Goal: Obtain resource: Obtain resource

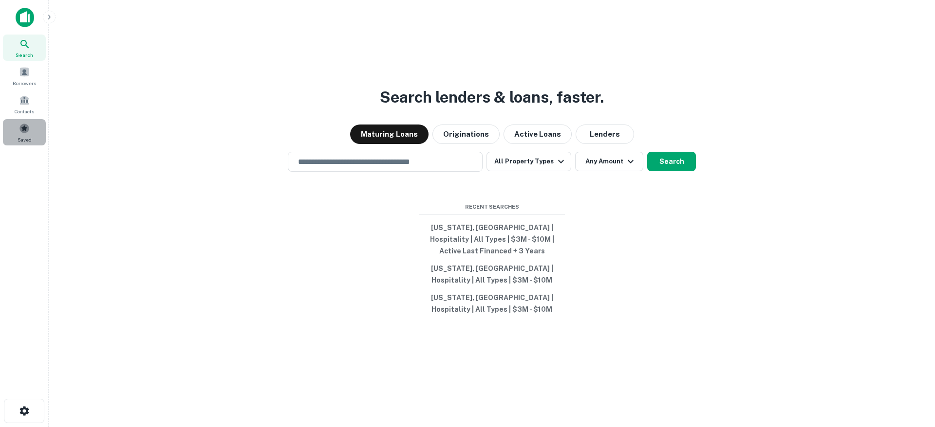
click at [14, 130] on div "Saved" at bounding box center [24, 132] width 43 height 26
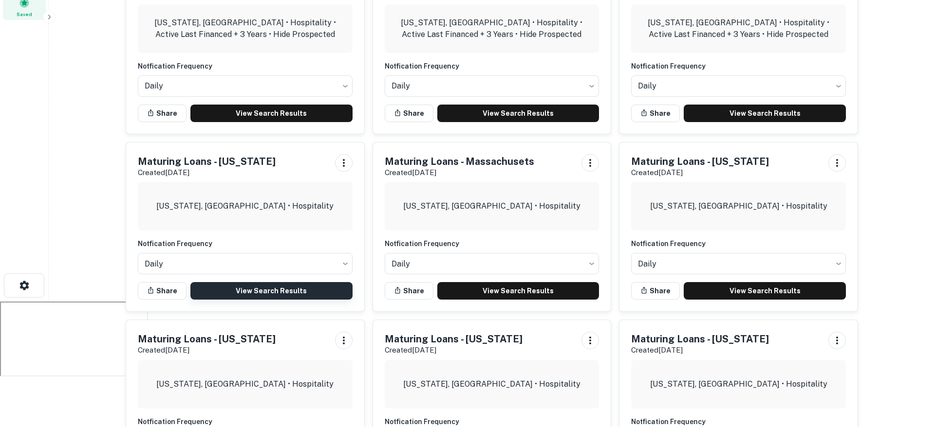
scroll to position [382, 0]
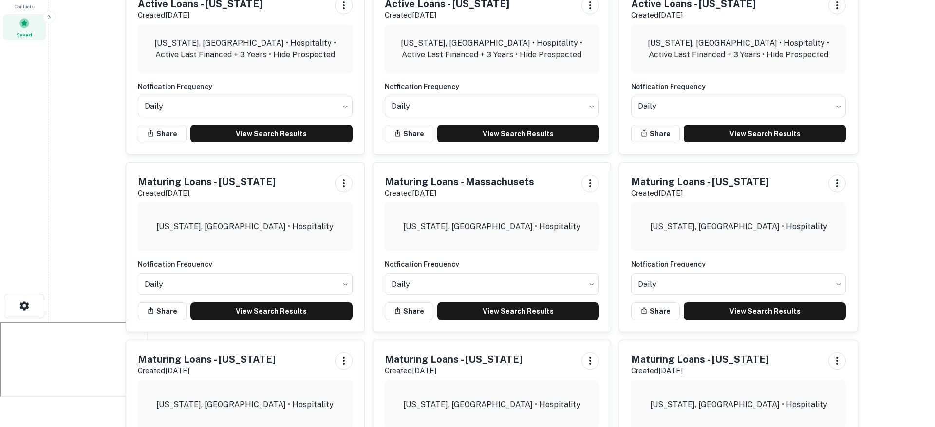
scroll to position [0, 0]
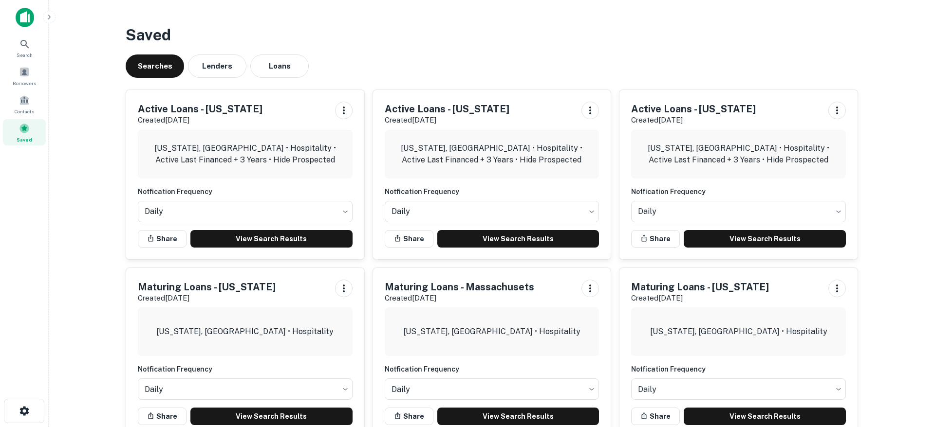
click at [443, 33] on h3 "Saved" at bounding box center [492, 34] width 732 height 23
click at [818, 239] on link "View Search Results" at bounding box center [764, 239] width 162 height 18
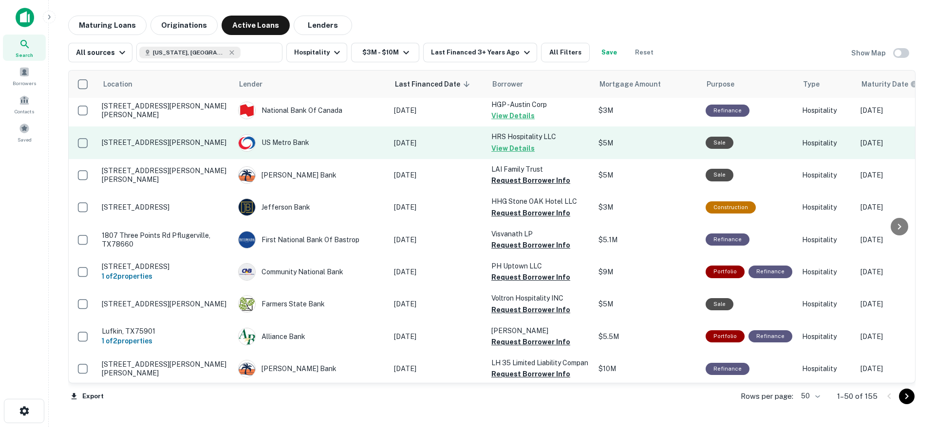
scroll to position [284, 0]
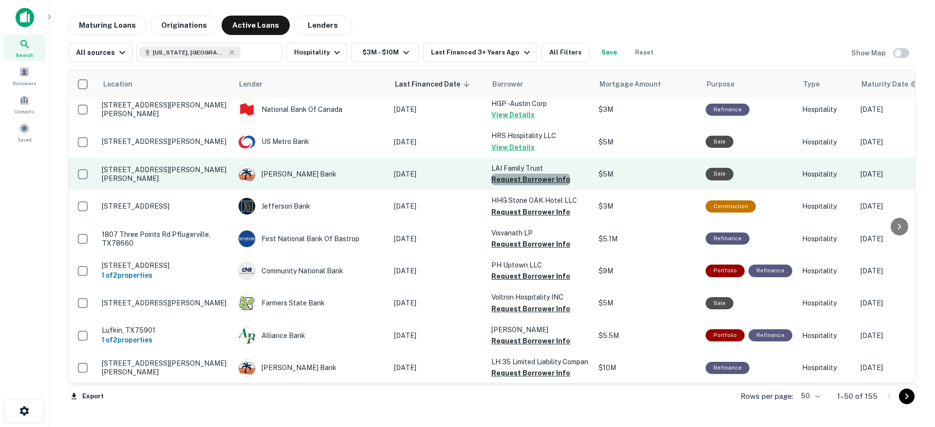
click at [545, 174] on button "Request Borrower Info" at bounding box center [530, 180] width 79 height 12
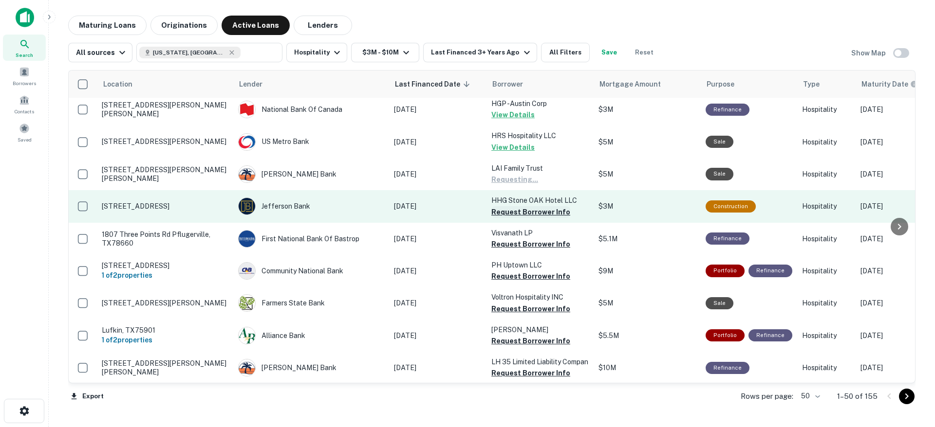
click at [543, 206] on button "Request Borrower Info" at bounding box center [530, 212] width 79 height 12
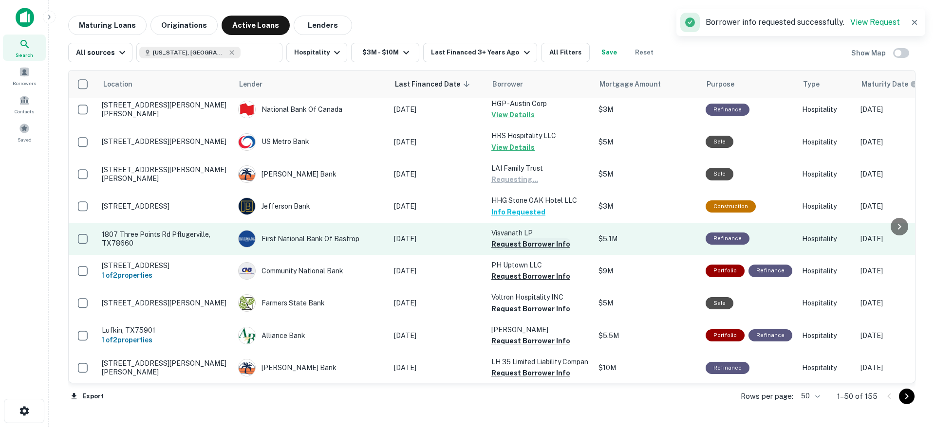
click at [535, 239] on button "Request Borrower Info" at bounding box center [530, 245] width 79 height 12
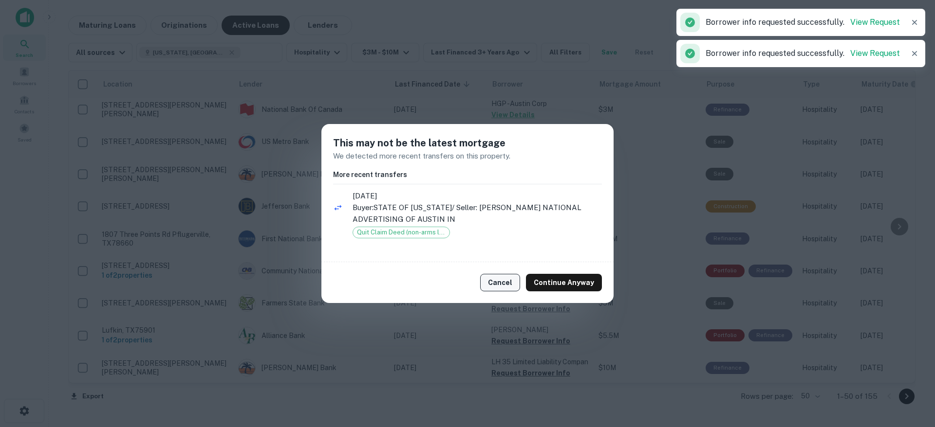
click at [510, 285] on button "Cancel" at bounding box center [500, 283] width 40 height 18
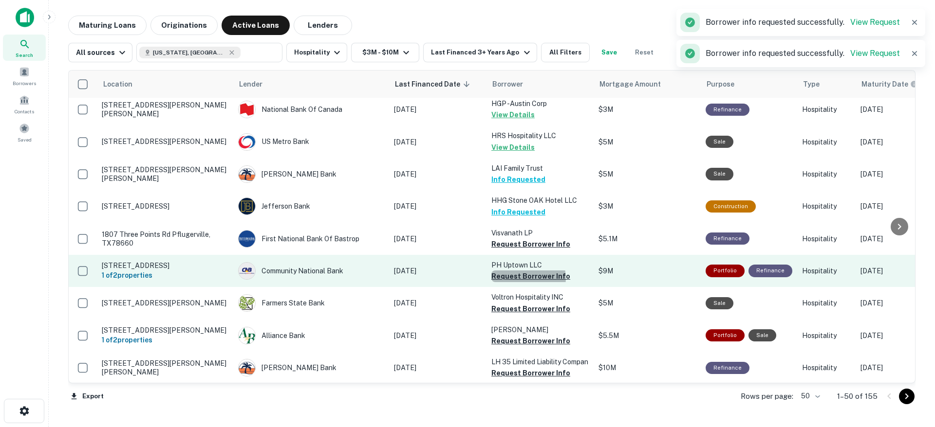
click at [527, 271] on button "Request Borrower Info" at bounding box center [530, 277] width 79 height 12
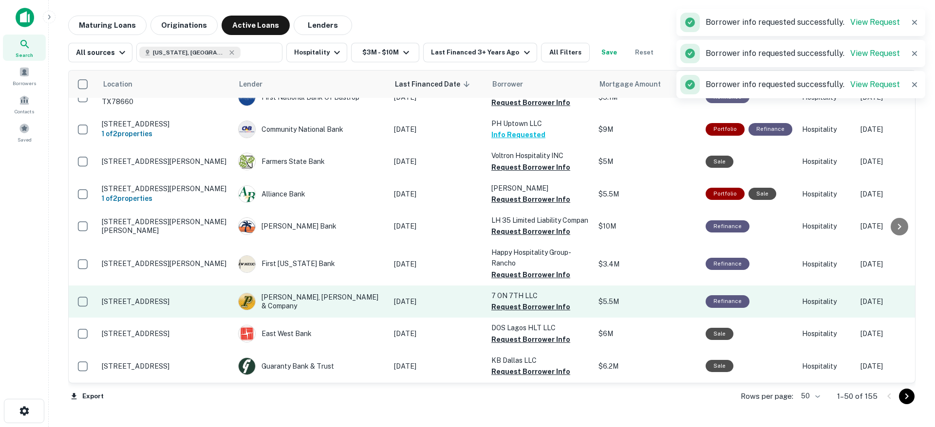
scroll to position [460, 0]
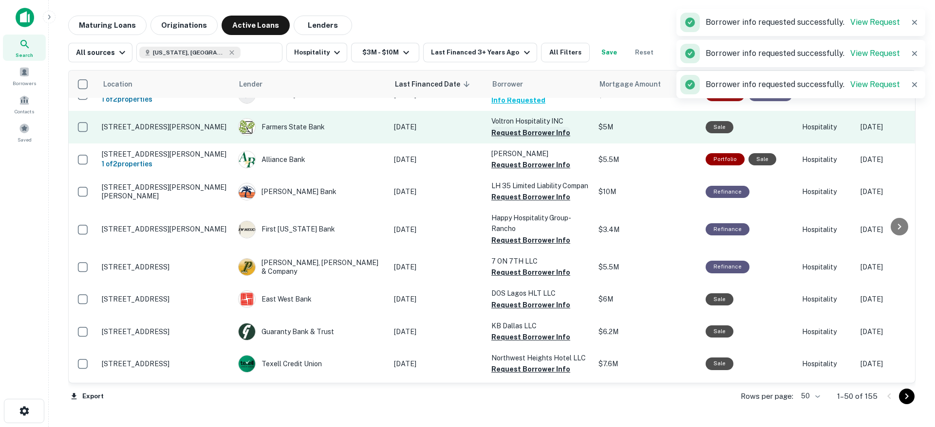
click at [533, 127] on button "Request Borrower Info" at bounding box center [530, 133] width 79 height 12
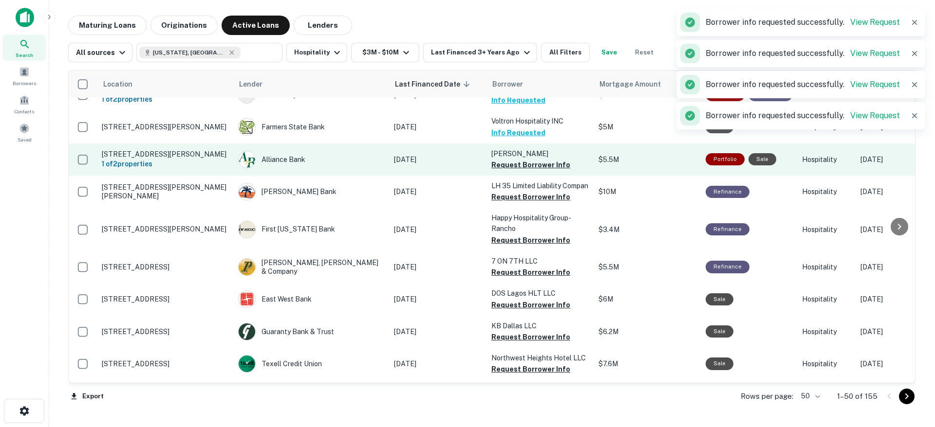
click at [528, 159] on button "Request Borrower Info" at bounding box center [530, 165] width 79 height 12
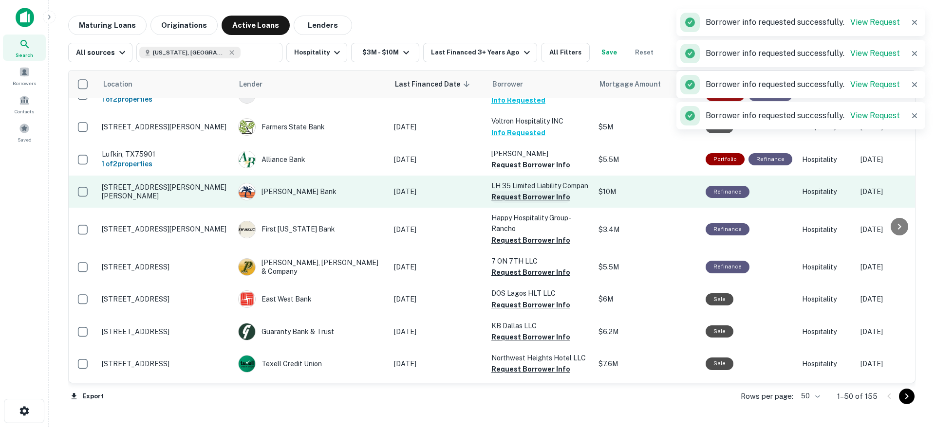
click at [520, 191] on button "Request Borrower Info" at bounding box center [530, 197] width 79 height 12
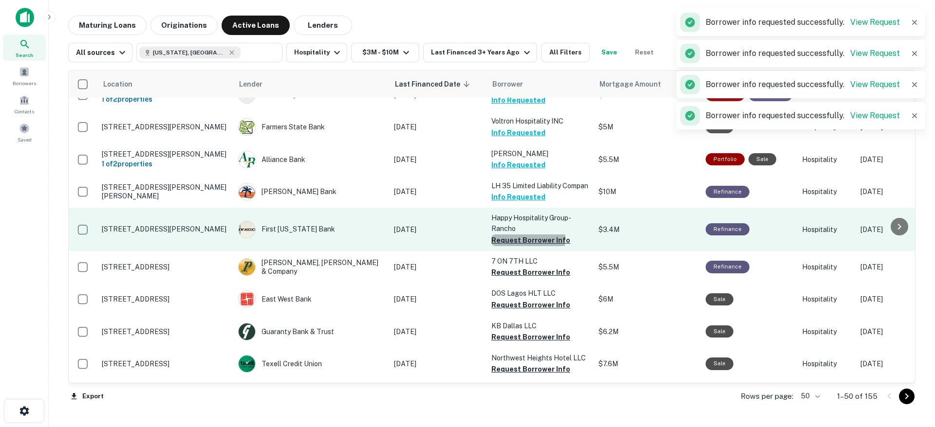
click at [524, 235] on button "Request Borrower Info" at bounding box center [530, 241] width 79 height 12
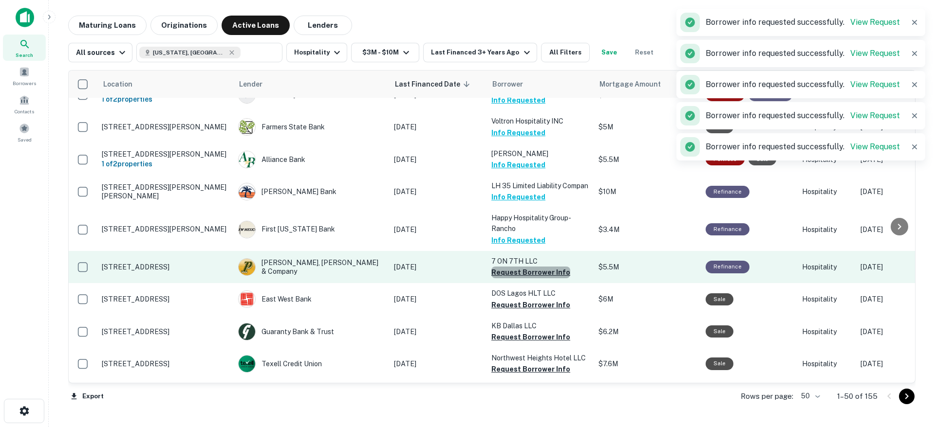
drag, startPoint x: 537, startPoint y: 269, endPoint x: 537, endPoint y: 276, distance: 7.8
click at [538, 269] on button "Request Borrower Info" at bounding box center [530, 273] width 79 height 12
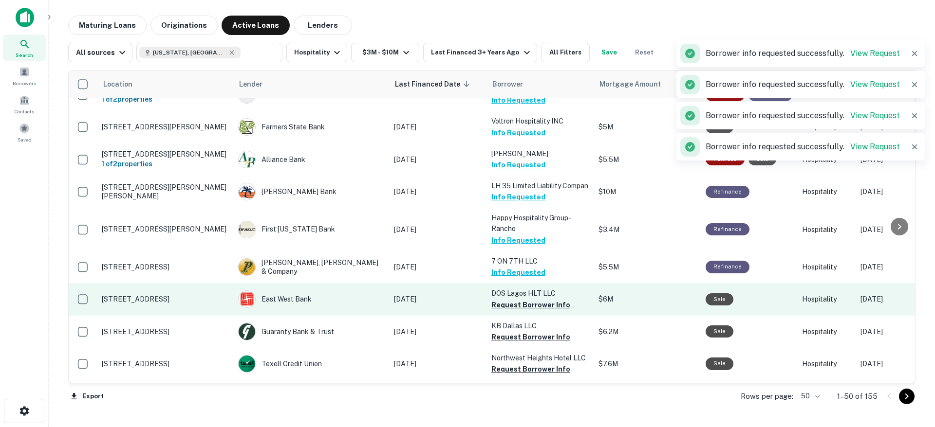
click at [538, 303] on button "Request Borrower Info" at bounding box center [530, 305] width 79 height 12
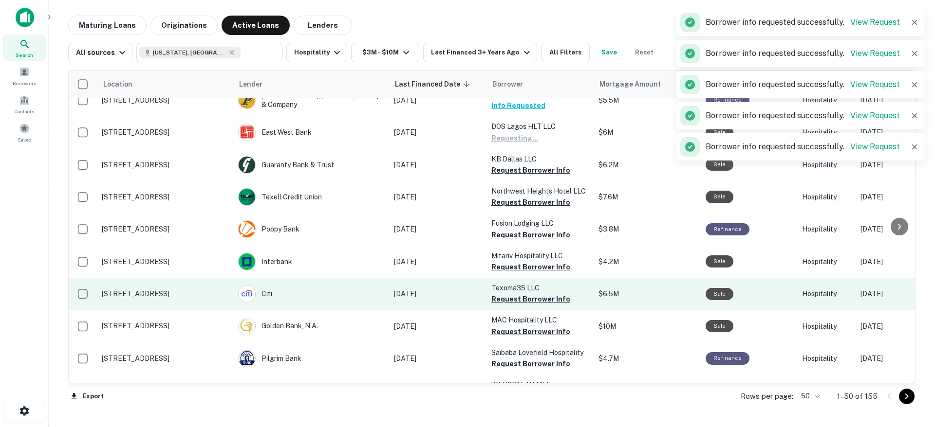
scroll to position [655, 0]
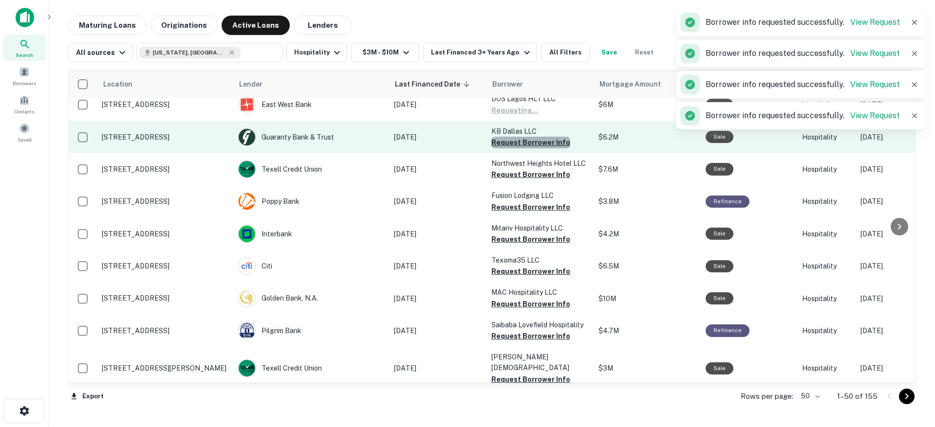
click at [534, 137] on button "Request Borrower Info" at bounding box center [530, 143] width 79 height 12
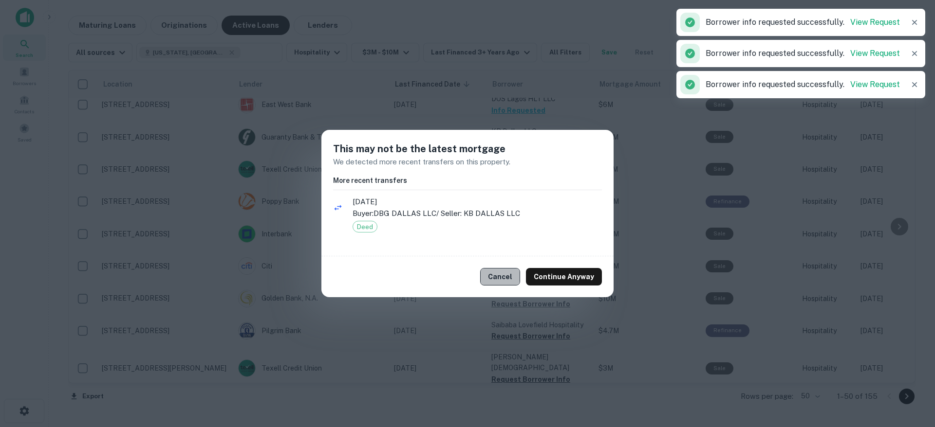
click at [516, 278] on button "Cancel" at bounding box center [500, 277] width 40 height 18
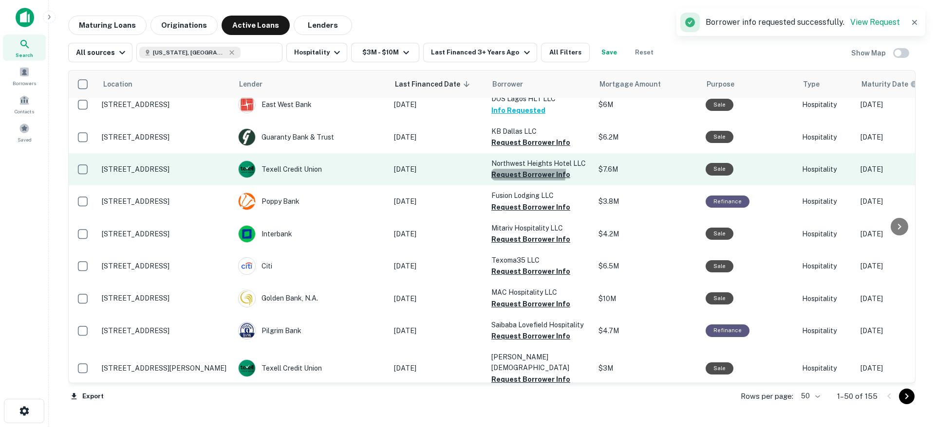
click at [525, 169] on button "Request Borrower Info" at bounding box center [530, 175] width 79 height 12
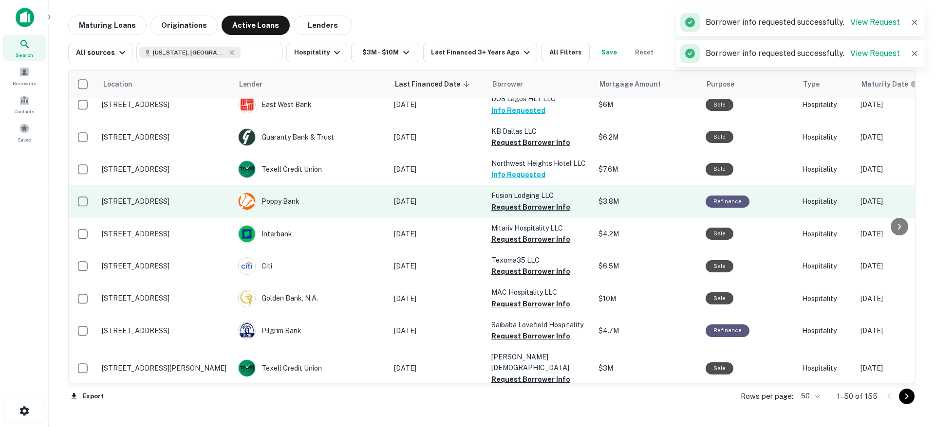
click at [531, 202] on button "Request Borrower Info" at bounding box center [530, 208] width 79 height 12
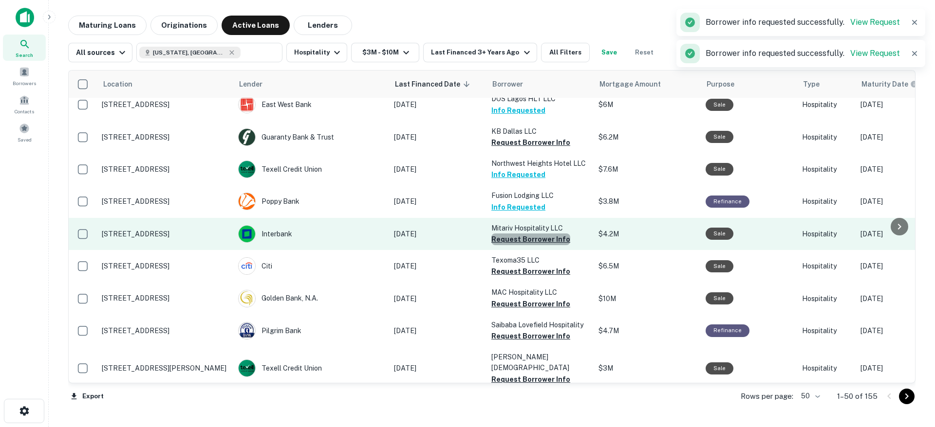
click at [530, 234] on button "Request Borrower Info" at bounding box center [530, 240] width 79 height 12
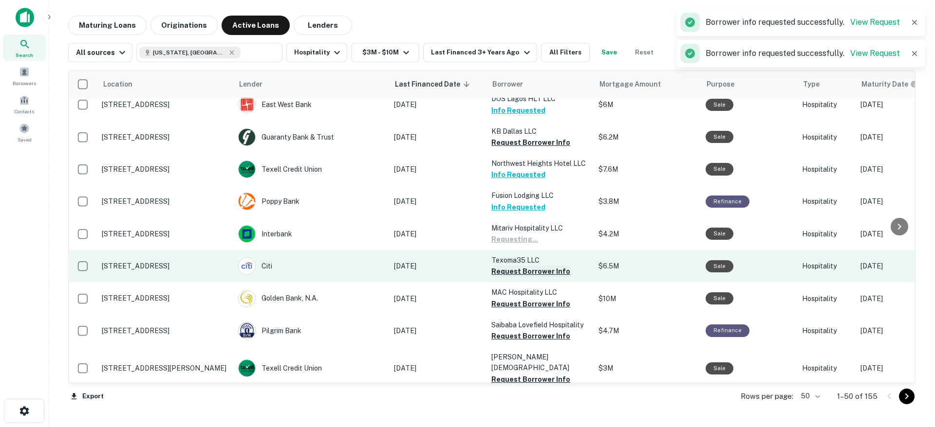
click at [529, 266] on button "Request Borrower Info" at bounding box center [530, 272] width 79 height 12
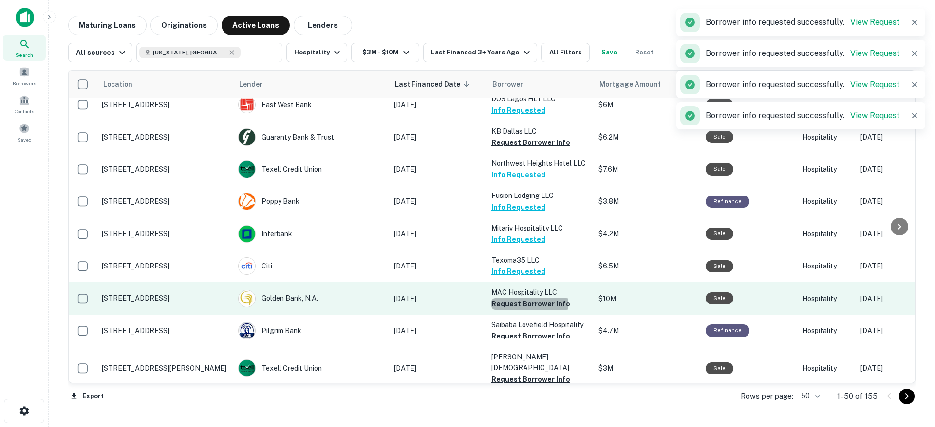
click at [529, 299] on button "Request Borrower Info" at bounding box center [530, 304] width 79 height 12
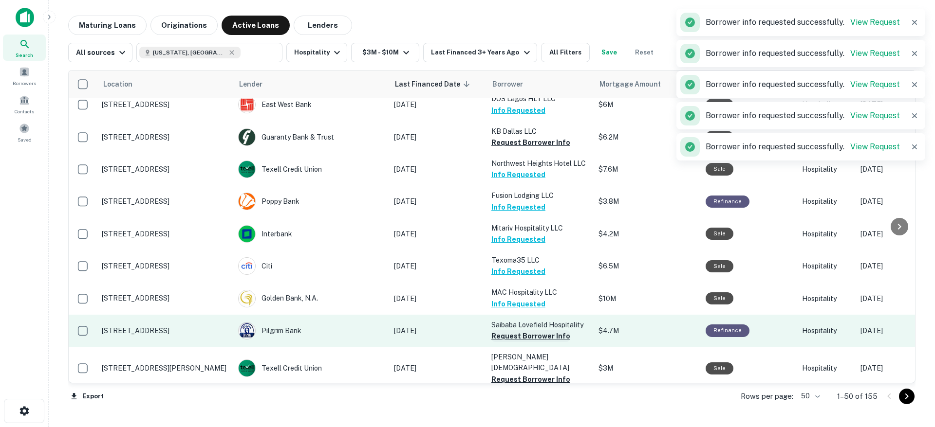
click at [533, 335] on button "Request Borrower Info" at bounding box center [530, 336] width 79 height 12
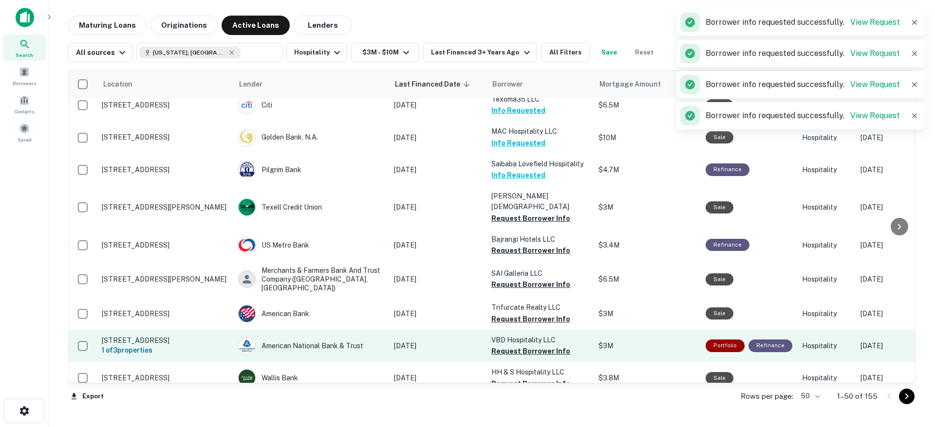
scroll to position [858, 0]
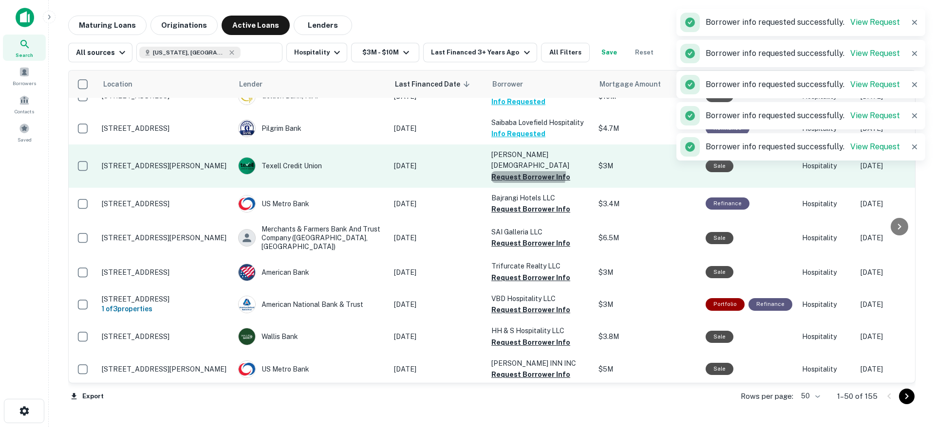
click at [528, 171] on button "Request Borrower Info" at bounding box center [530, 177] width 79 height 12
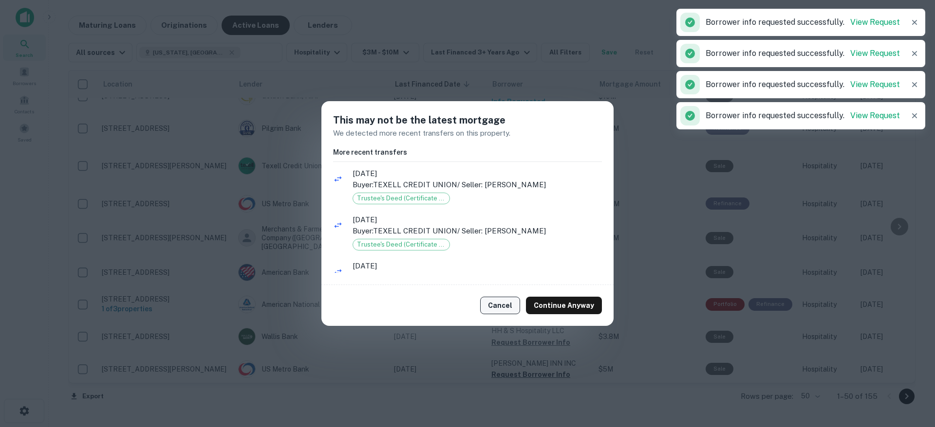
click at [507, 307] on button "Cancel" at bounding box center [500, 306] width 40 height 18
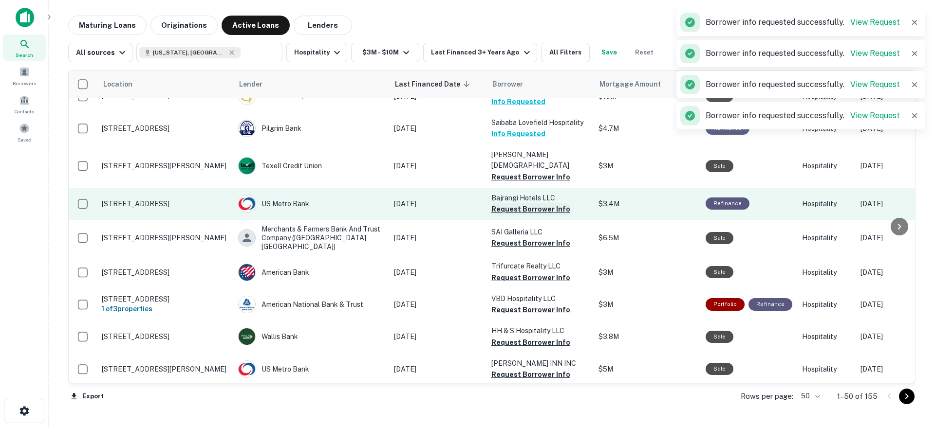
click at [522, 203] on button "Request Borrower Info" at bounding box center [530, 209] width 79 height 12
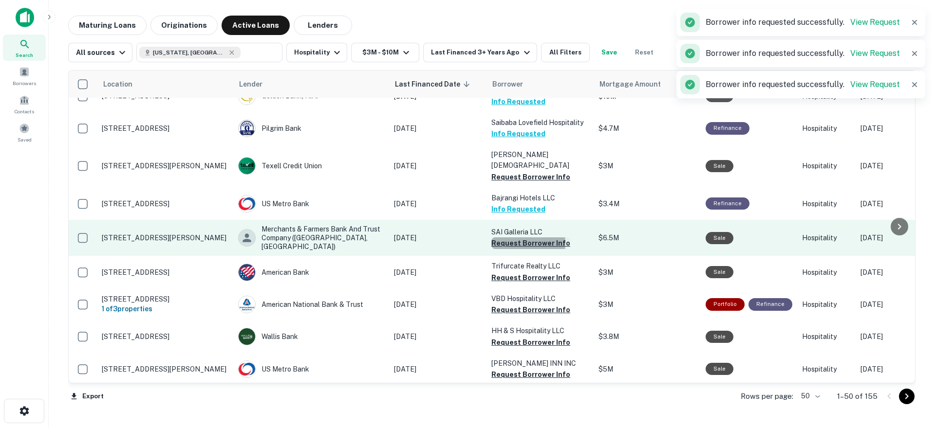
click at [513, 238] on button "Request Borrower Info" at bounding box center [530, 244] width 79 height 12
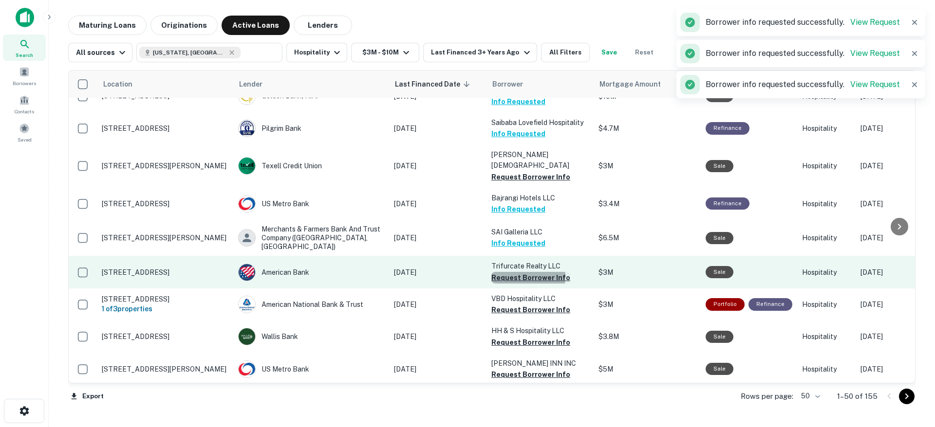
click at [514, 272] on button "Request Borrower Info" at bounding box center [530, 278] width 79 height 12
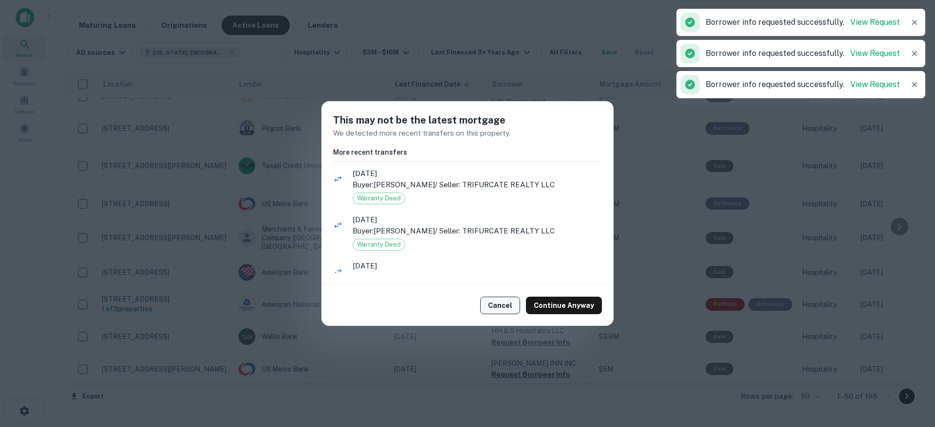
click at [507, 304] on button "Cancel" at bounding box center [500, 306] width 40 height 18
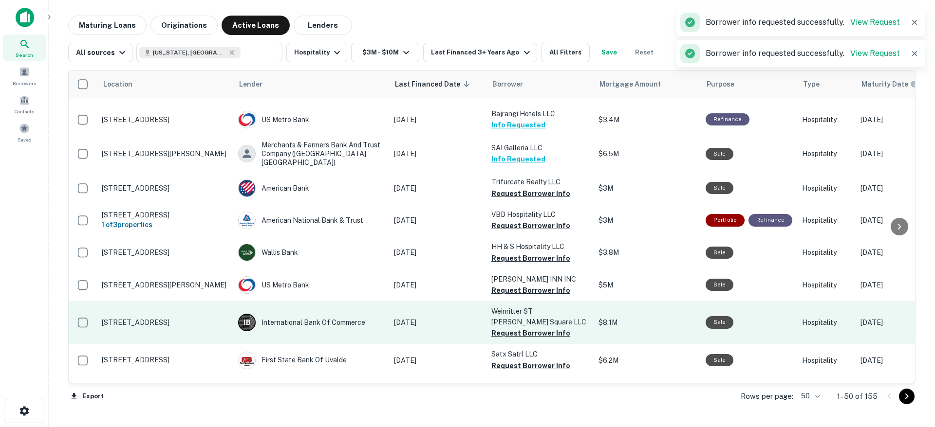
scroll to position [949, 0]
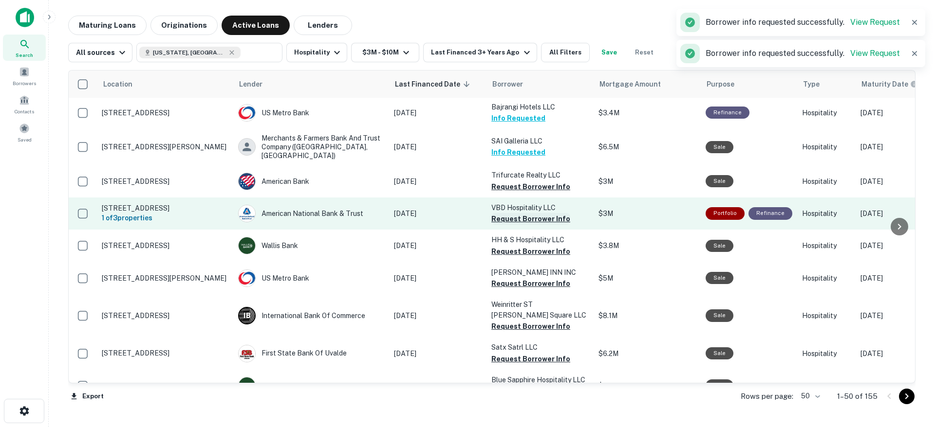
click at [516, 213] on button "Request Borrower Info" at bounding box center [530, 219] width 79 height 12
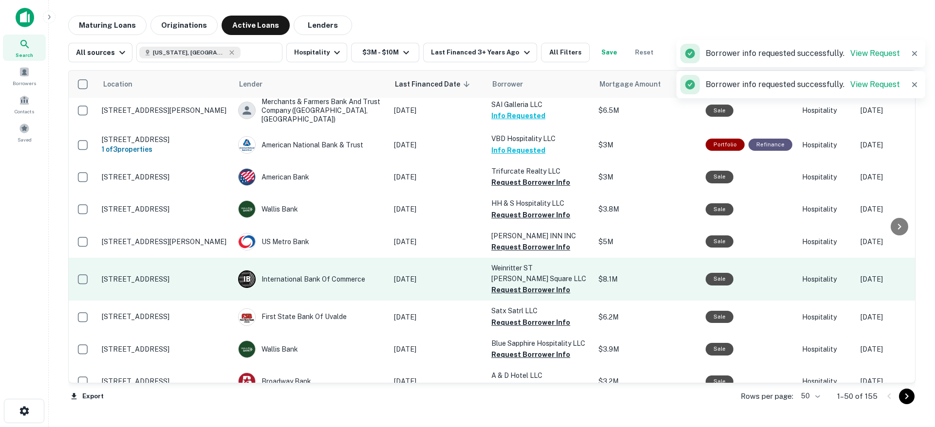
scroll to position [1016, 0]
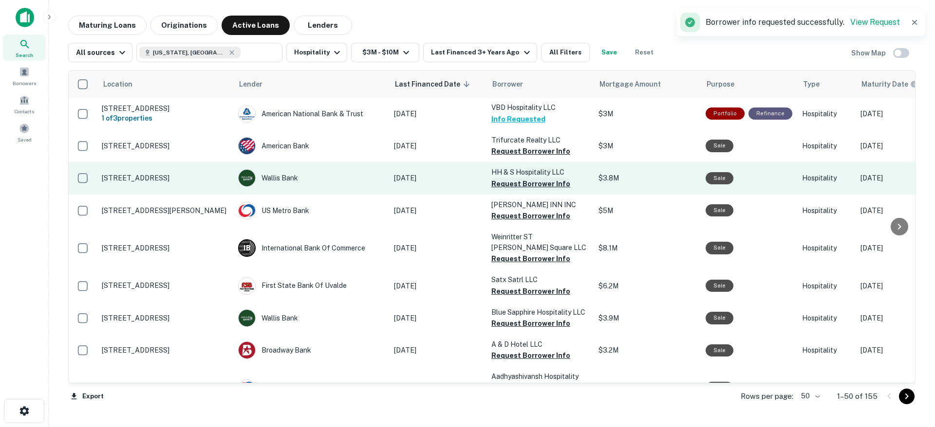
click at [519, 178] on button "Request Borrower Info" at bounding box center [530, 184] width 79 height 12
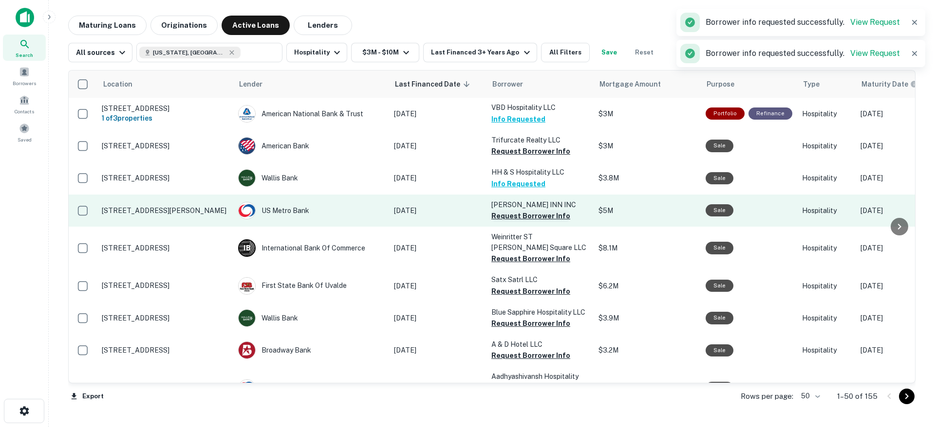
click at [520, 210] on button "Request Borrower Info" at bounding box center [530, 216] width 79 height 12
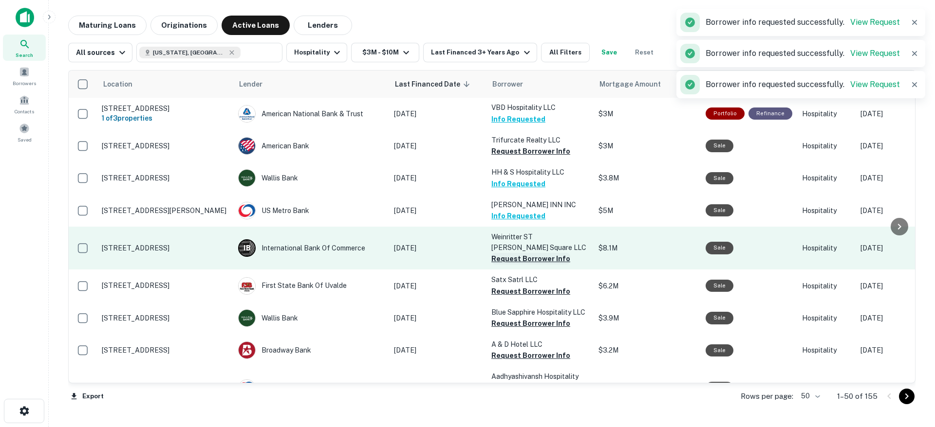
click at [517, 253] on button "Request Borrower Info" at bounding box center [530, 259] width 79 height 12
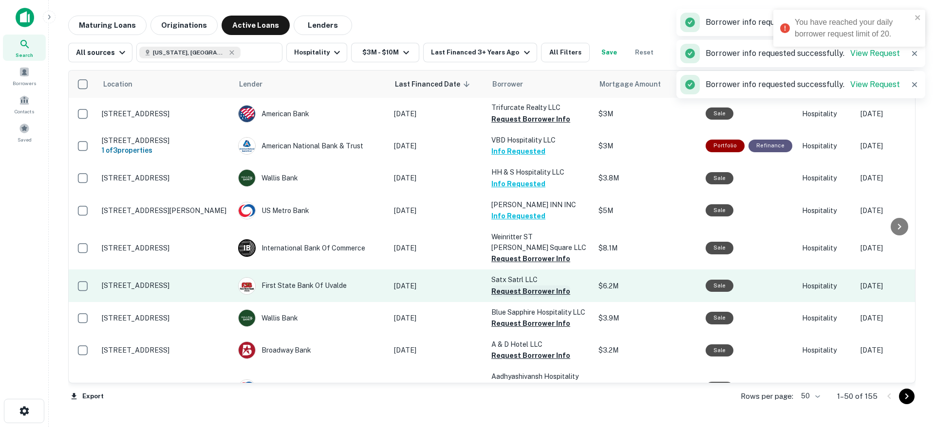
click at [515, 286] on button "Request Borrower Info" at bounding box center [530, 292] width 79 height 12
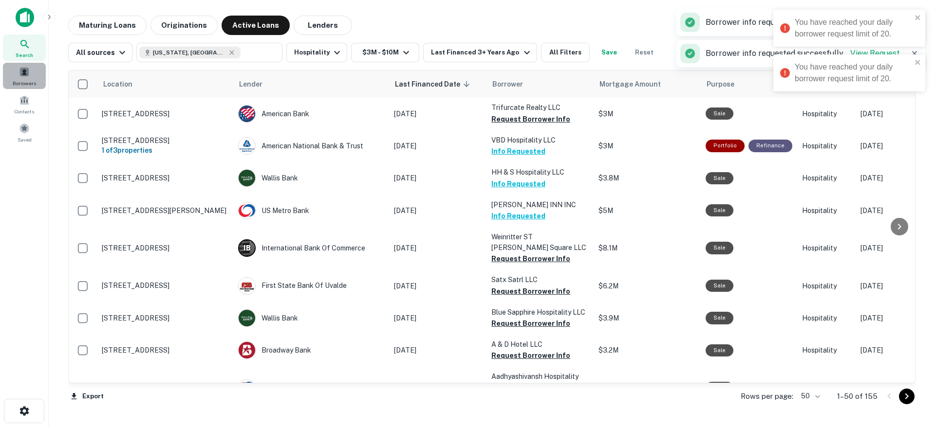
click at [26, 73] on span at bounding box center [24, 72] width 11 height 11
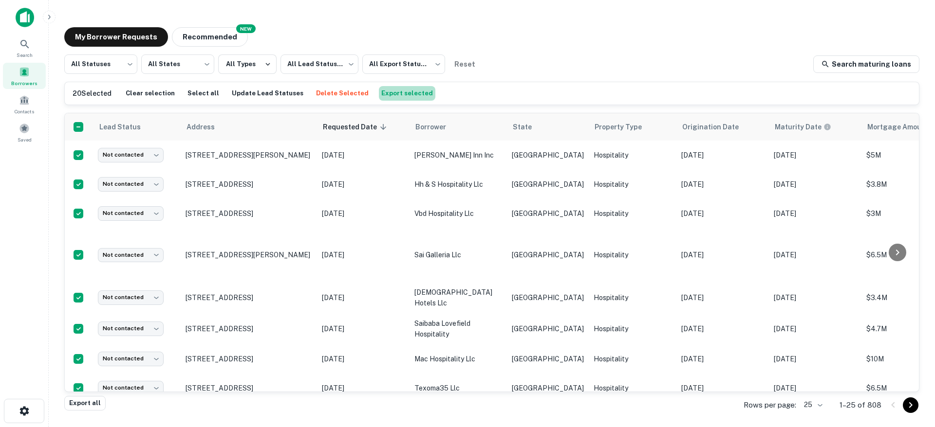
click at [398, 97] on button "Export selected" at bounding box center [407, 93] width 56 height 15
